Goal: Transaction & Acquisition: Purchase product/service

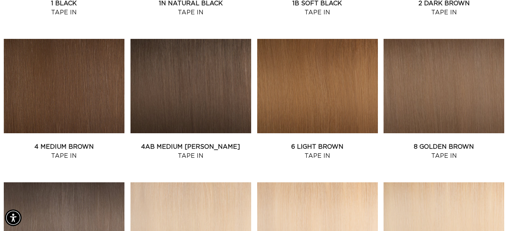
scroll to position [0, 908]
click at [248, 160] on link "4AB Medium Ash Brown Tape In" at bounding box center [190, 152] width 121 height 18
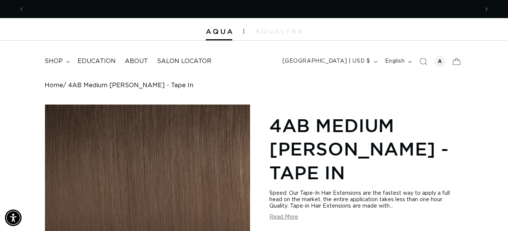
scroll to position [0, 454]
click at [219, 28] on div at bounding box center [254, 29] width 508 height 23
click at [61, 57] on summary "shop" at bounding box center [56, 61] width 33 height 17
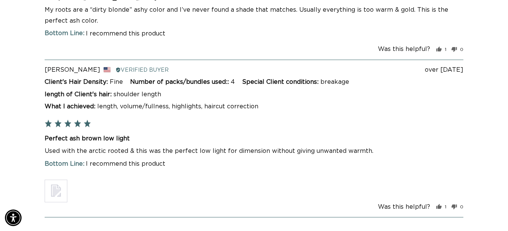
scroll to position [0, 0]
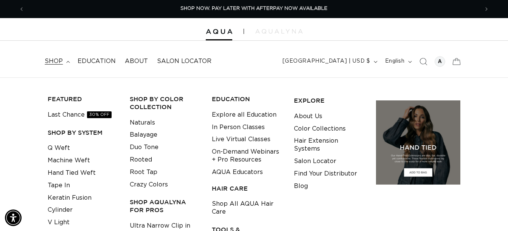
click at [279, 29] on div at bounding box center [254, 29] width 508 height 23
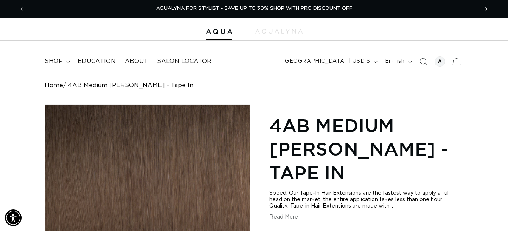
click at [486, 8] on icon "Next announcement" at bounding box center [486, 9] width 3 height 8
click at [439, 62] on div at bounding box center [440, 61] width 11 height 11
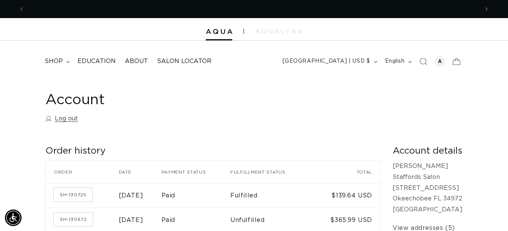
scroll to position [0, 908]
